Goal: Entertainment & Leisure: Consume media (video, audio)

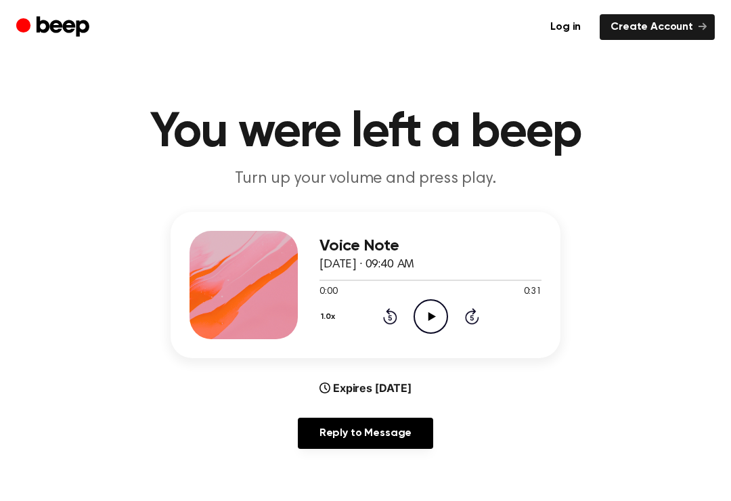
click at [430, 315] on icon at bounding box center [431, 316] width 7 height 9
click at [440, 321] on icon "Pause Audio" at bounding box center [431, 316] width 35 height 35
click at [440, 311] on icon "Play Audio" at bounding box center [431, 316] width 35 height 35
click at [506, 294] on div "0:31 0:31" at bounding box center [430, 292] width 222 height 14
click at [428, 315] on icon "Play Audio" at bounding box center [431, 316] width 35 height 35
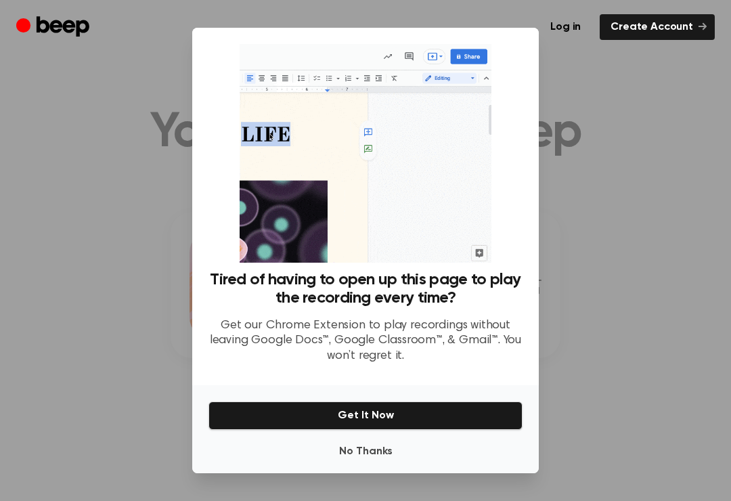
click at [626, 140] on div at bounding box center [365, 250] width 731 height 501
click at [638, 171] on div at bounding box center [365, 250] width 731 height 501
click at [103, 205] on div at bounding box center [365, 250] width 731 height 501
click at [466, 63] on img at bounding box center [365, 153] width 251 height 219
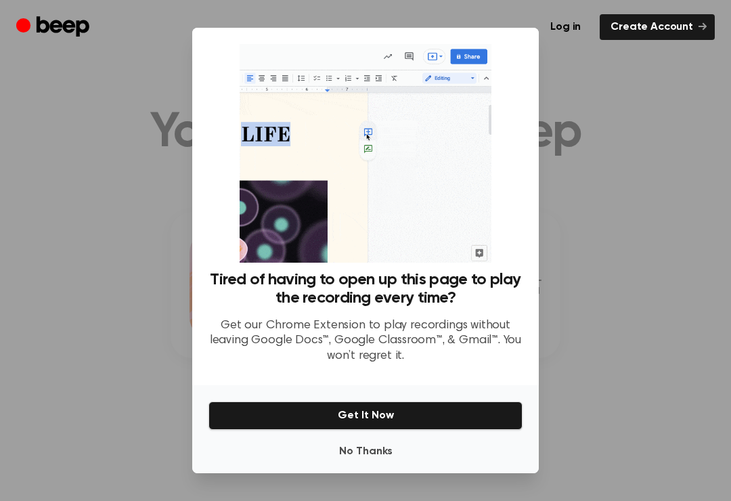
click at [354, 463] on button "No Thanks" at bounding box center [365, 451] width 314 height 27
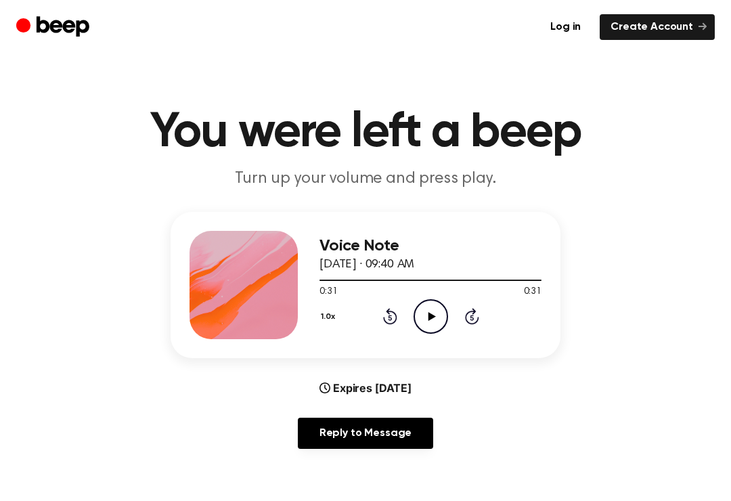
click at [389, 322] on icon "Rewind 5 seconds" at bounding box center [389, 316] width 15 height 18
click at [389, 321] on icon "Rewind 5 seconds" at bounding box center [389, 316] width 15 height 18
click at [393, 335] on div "Voice Note [DATE] · 09:40 AM 0:21 0:31 Your browser does not support the [objec…" at bounding box center [430, 285] width 222 height 108
click at [380, 328] on div "1.0x Rewind 5 seconds Play Audio Skip 5 seconds" at bounding box center [430, 316] width 222 height 35
click at [380, 327] on div "1.0x Rewind 5 seconds Play Audio Skip 5 seconds" at bounding box center [430, 316] width 222 height 35
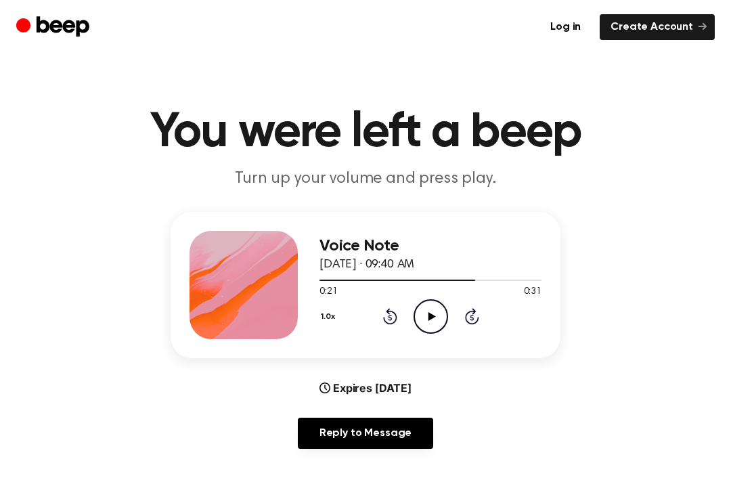
click at [393, 313] on icon at bounding box center [390, 316] width 14 height 16
click at [393, 313] on icon "Rewind 5 seconds" at bounding box center [389, 316] width 15 height 18
click at [389, 318] on icon "Rewind 5 seconds" at bounding box center [389, 316] width 15 height 18
click at [388, 317] on icon "Rewind 5 seconds" at bounding box center [389, 316] width 15 height 18
click at [397, 309] on icon "Rewind 5 seconds" at bounding box center [389, 316] width 15 height 18
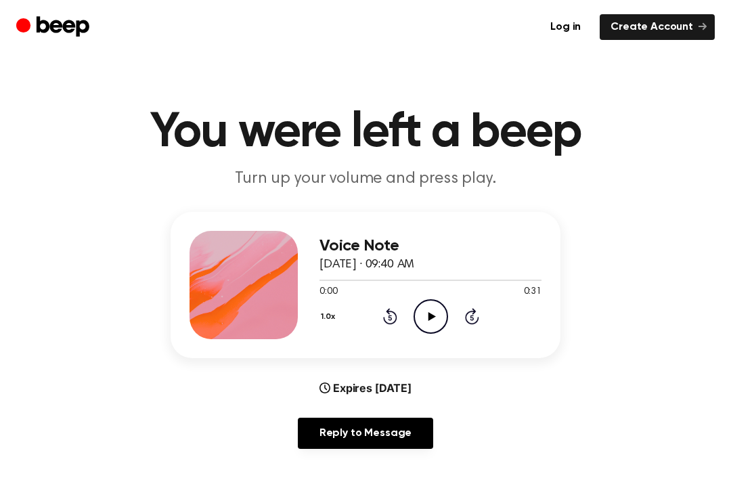
click at [378, 317] on div "1.0x Rewind 5 seconds Play Audio Skip 5 seconds" at bounding box center [430, 316] width 222 height 35
click at [424, 315] on icon "Play Audio" at bounding box center [431, 316] width 35 height 35
click at [429, 324] on icon "Play Audio" at bounding box center [431, 316] width 35 height 35
click at [433, 305] on icon "Pause Audio" at bounding box center [431, 316] width 35 height 35
